Goal: Check status: Check status

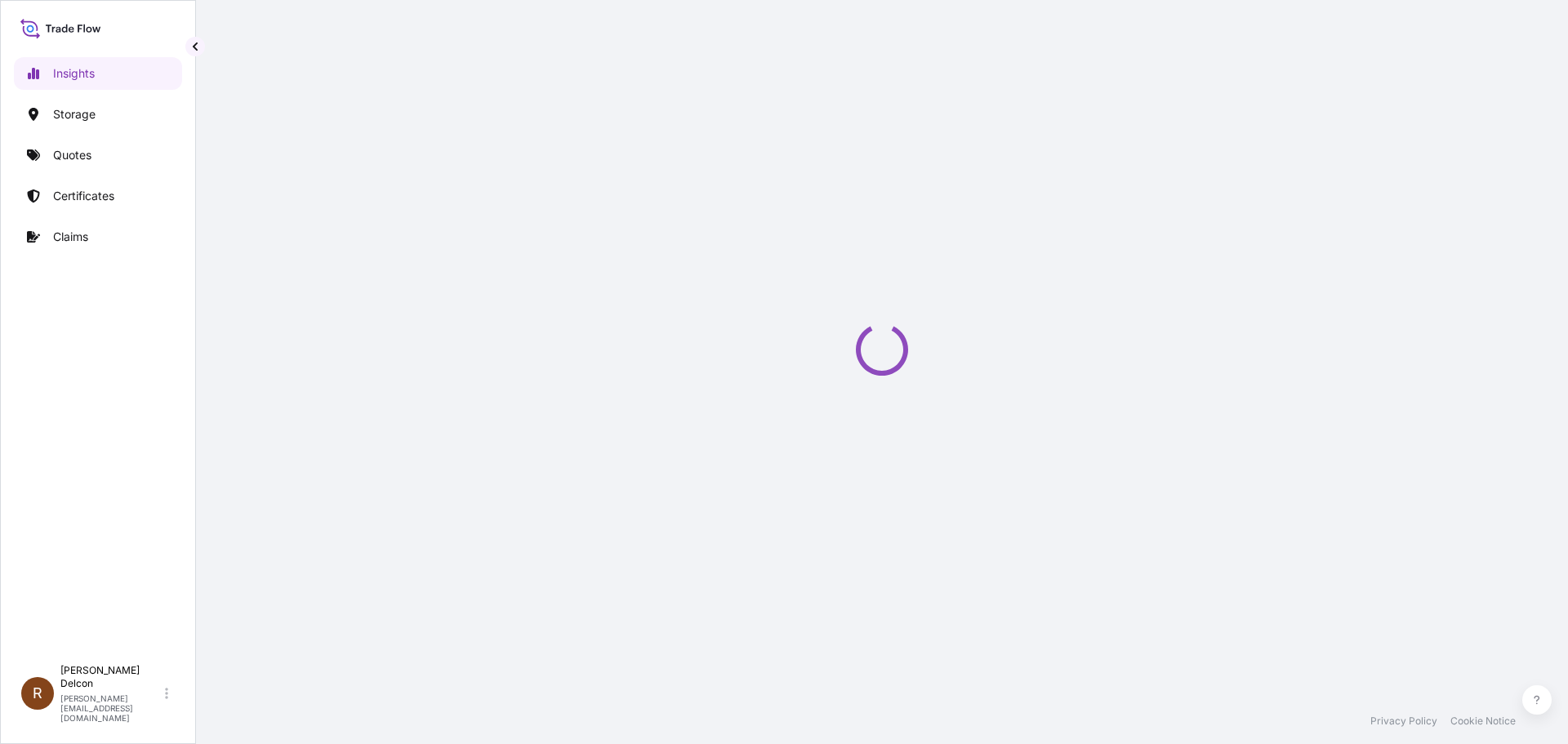
select select "2025"
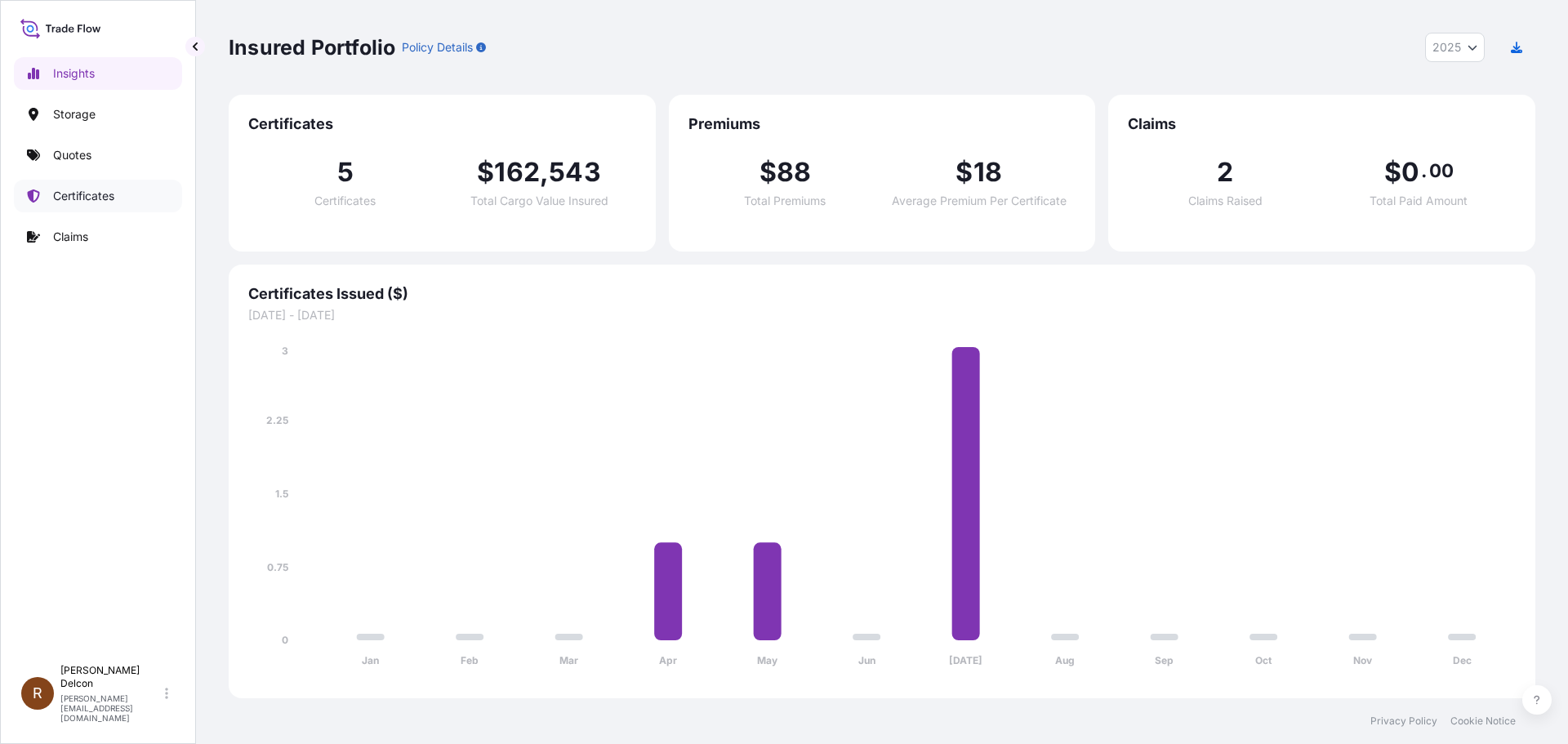
click at [63, 188] on p "Certificates" at bounding box center [83, 196] width 61 height 17
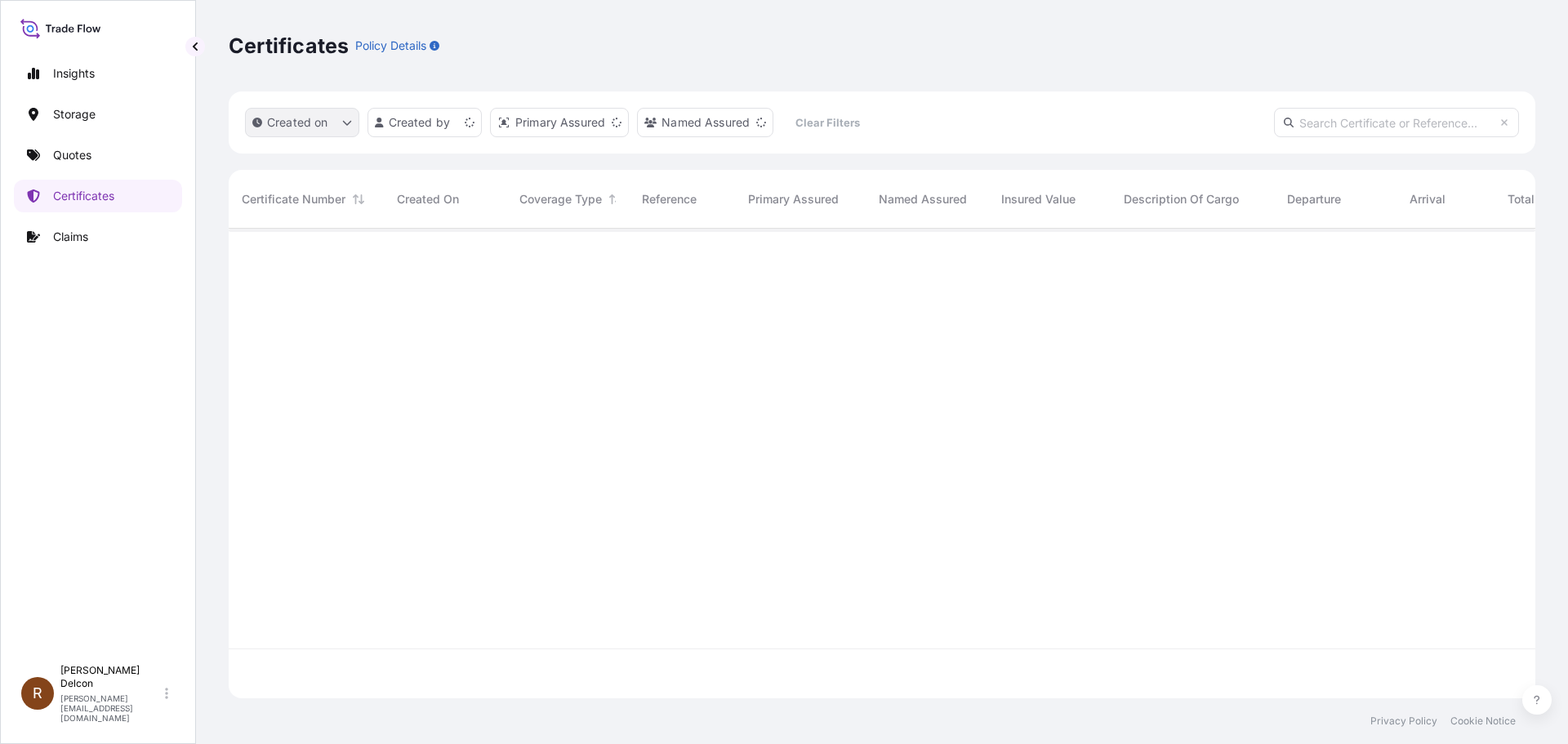
scroll to position [466, 1294]
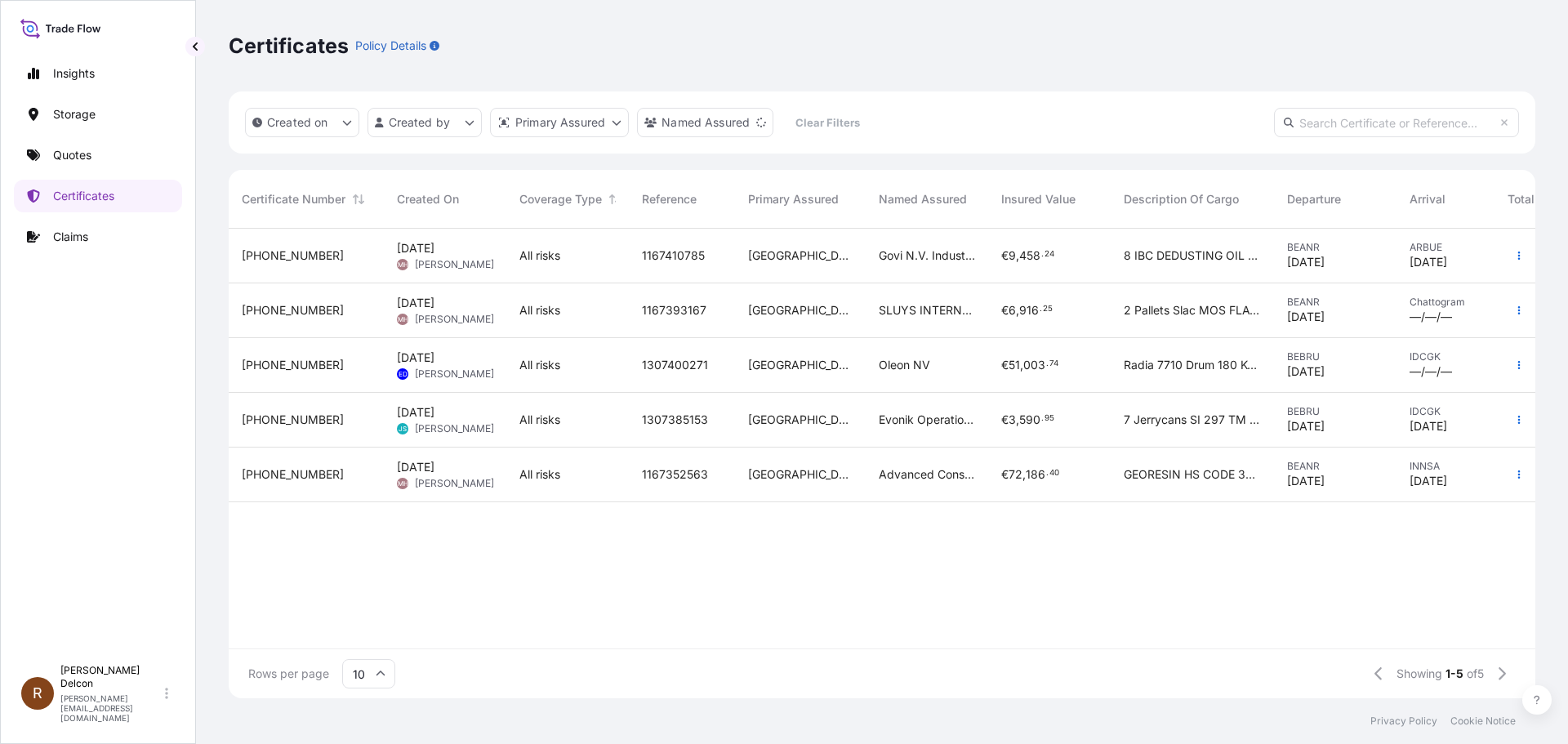
click at [952, 75] on div "Certificates Policy Details" at bounding box center [882, 45] width 1307 height 92
click at [513, 550] on div "31587-5-1 [DATE] [PERSON_NAME] All risks 1167410785 [GEOGRAPHIC_DATA] Govi N.V.…" at bounding box center [927, 439] width 1397 height 420
